Goal: Task Accomplishment & Management: Complete application form

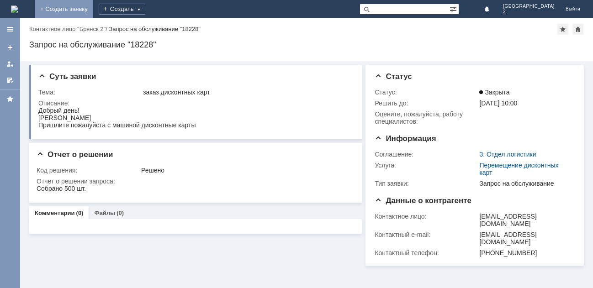
click at [93, 6] on link "+ Создать заявку" at bounding box center [64, 9] width 58 height 18
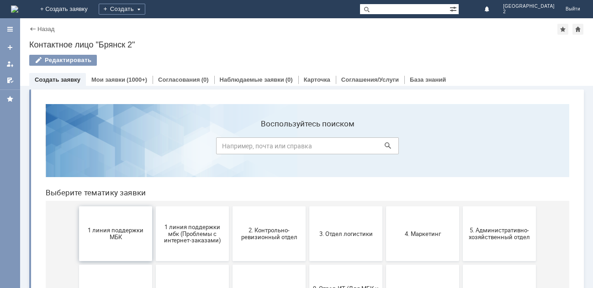
click at [104, 238] on span "1 линия поддержки МБК" at bounding box center [116, 234] width 68 height 14
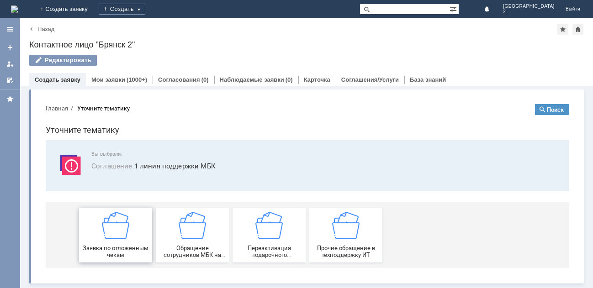
click at [106, 237] on img at bounding box center [115, 225] width 27 height 27
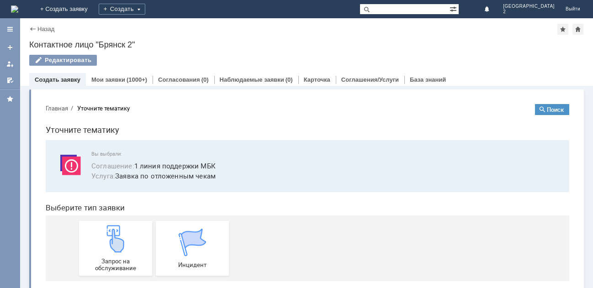
click at [106, 237] on img at bounding box center [115, 238] width 27 height 27
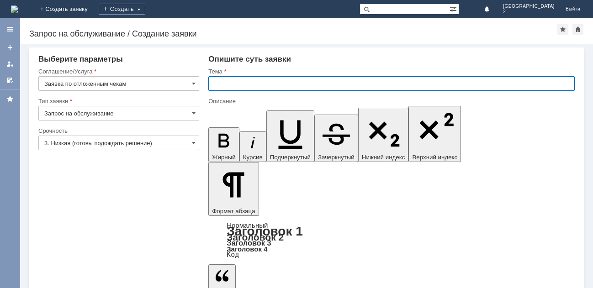
click at [242, 81] on input "text" at bounding box center [391, 83] width 366 height 15
type input "отл чек Бр2"
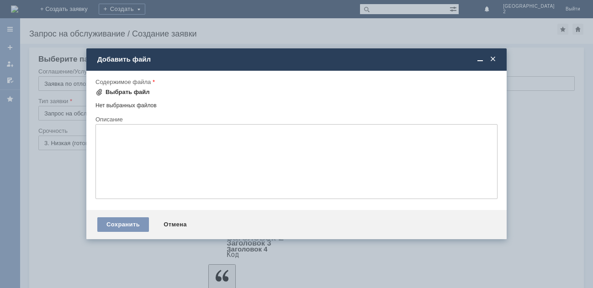
click at [126, 92] on div "Выбрать файл" at bounding box center [127, 92] width 44 height 7
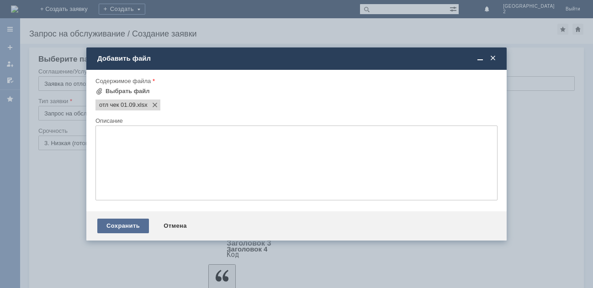
click at [126, 221] on div "Сохранить" at bounding box center [123, 226] width 52 height 15
